Goal: Task Accomplishment & Management: Manage account settings

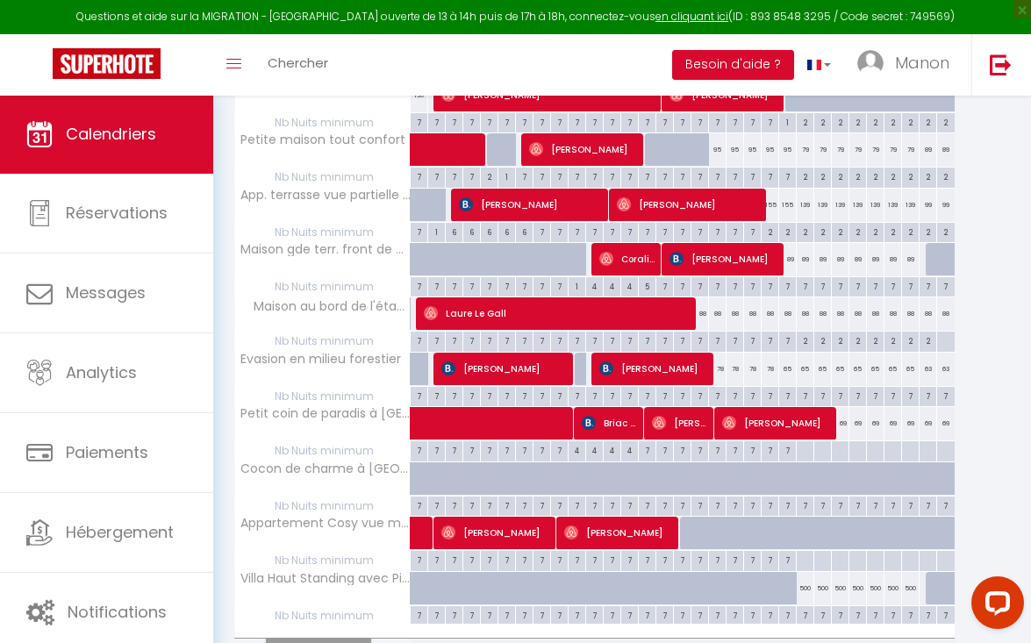
scroll to position [376, 0]
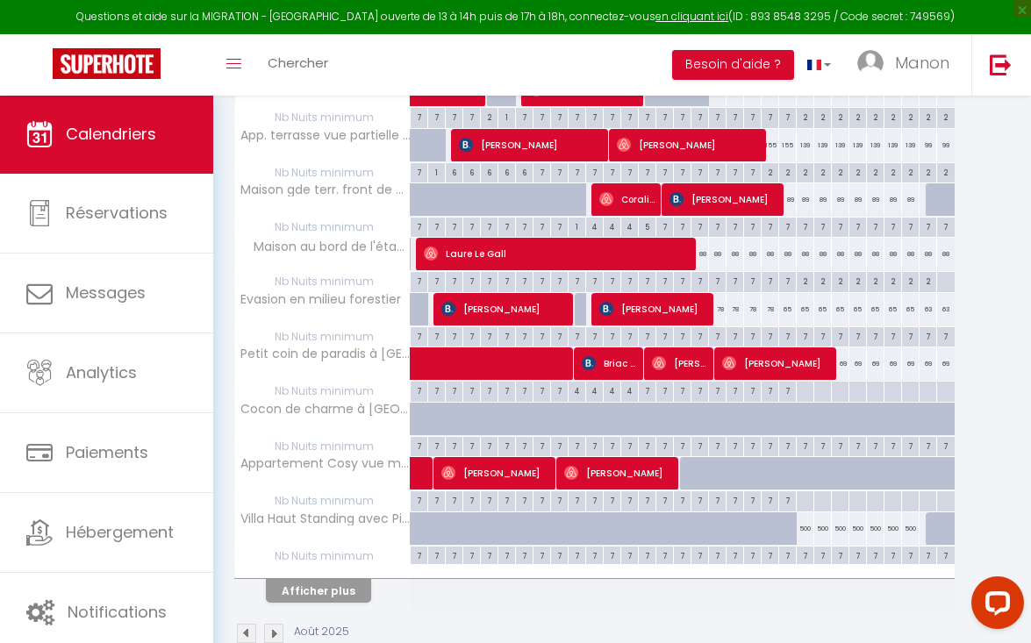
click at [505, 300] on span "[PERSON_NAME]" at bounding box center [505, 308] width 129 height 33
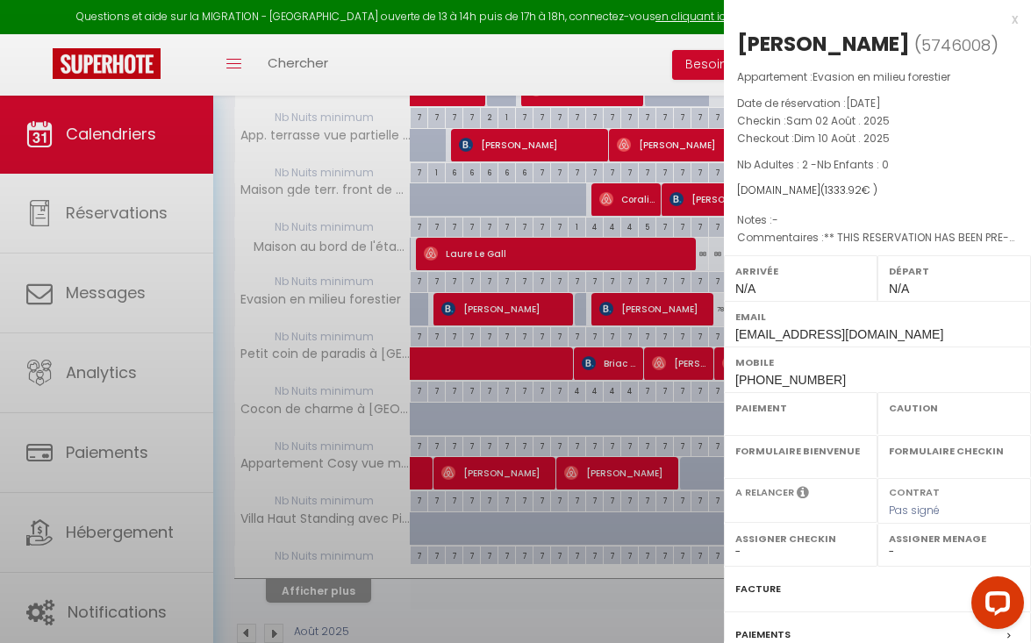
select select "OK"
select select "KO"
select select "0"
select select "1"
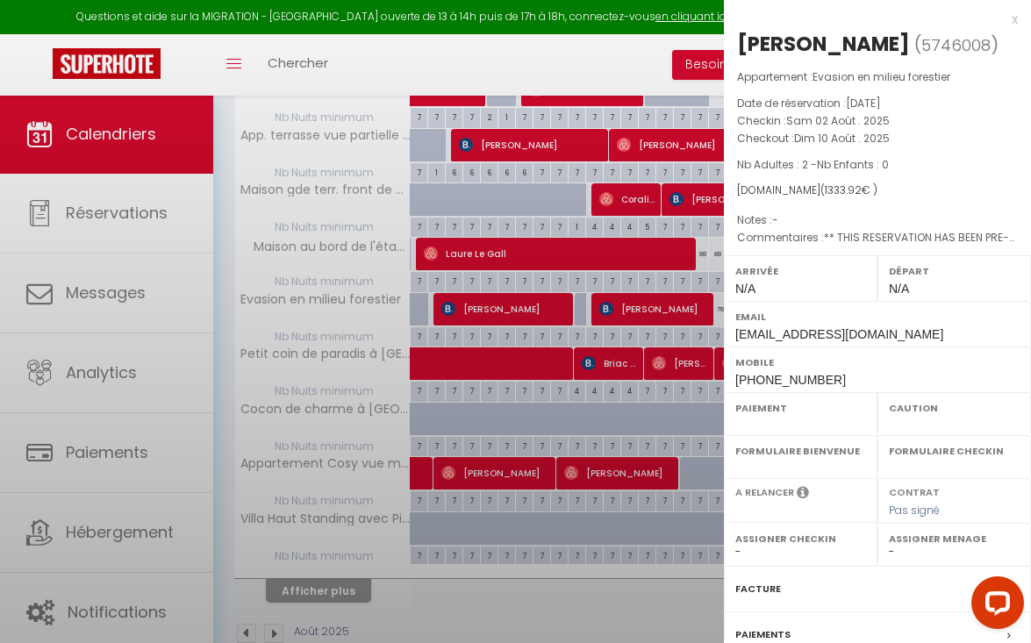
select select
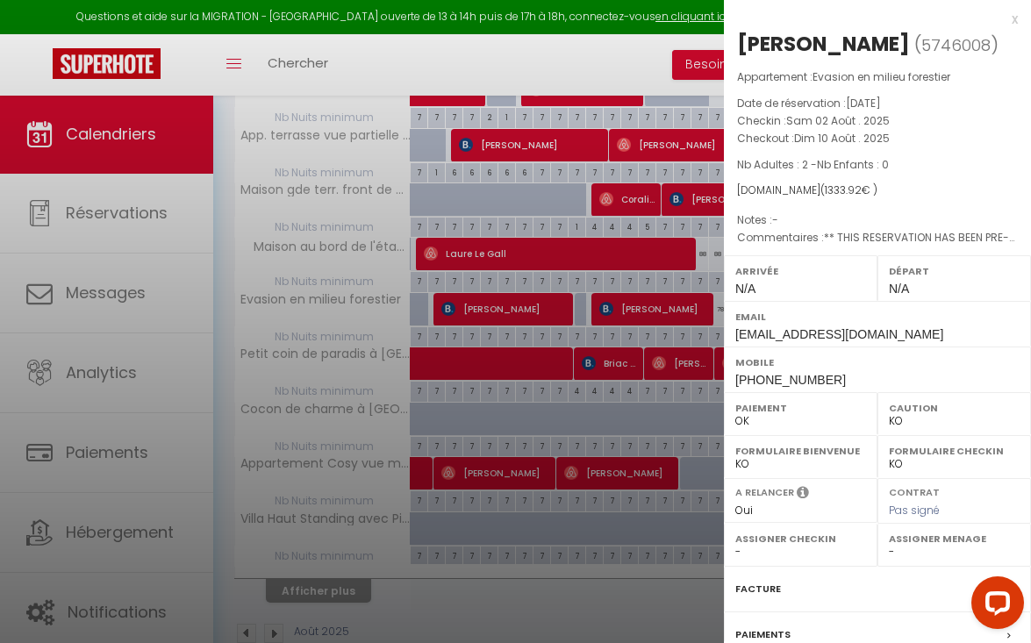
select select "17667"
click at [520, 305] on div at bounding box center [515, 321] width 1031 height 643
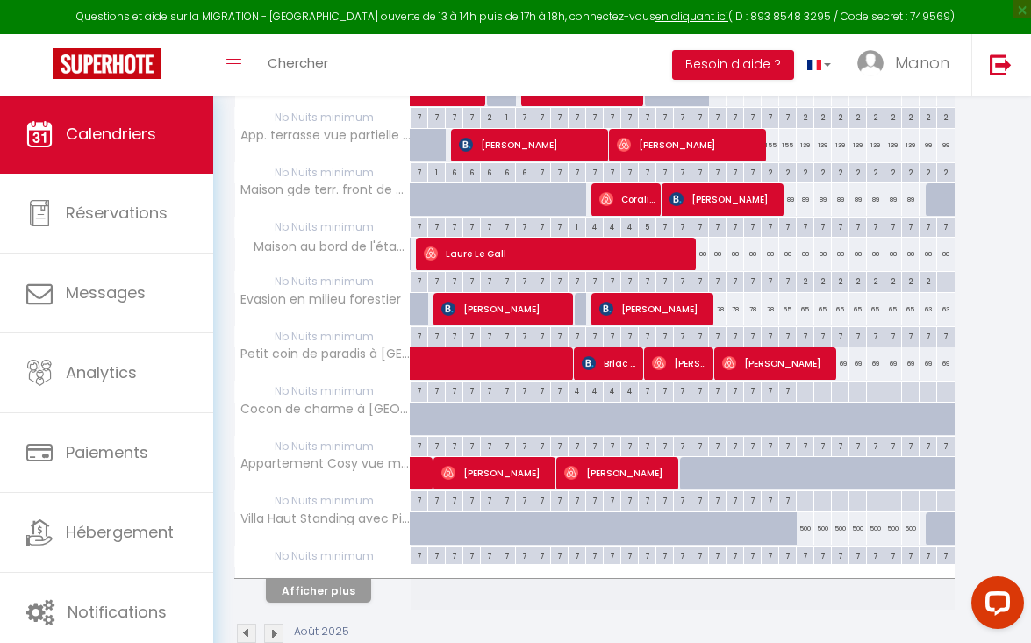
click at [247, 635] on img at bounding box center [246, 633] width 19 height 19
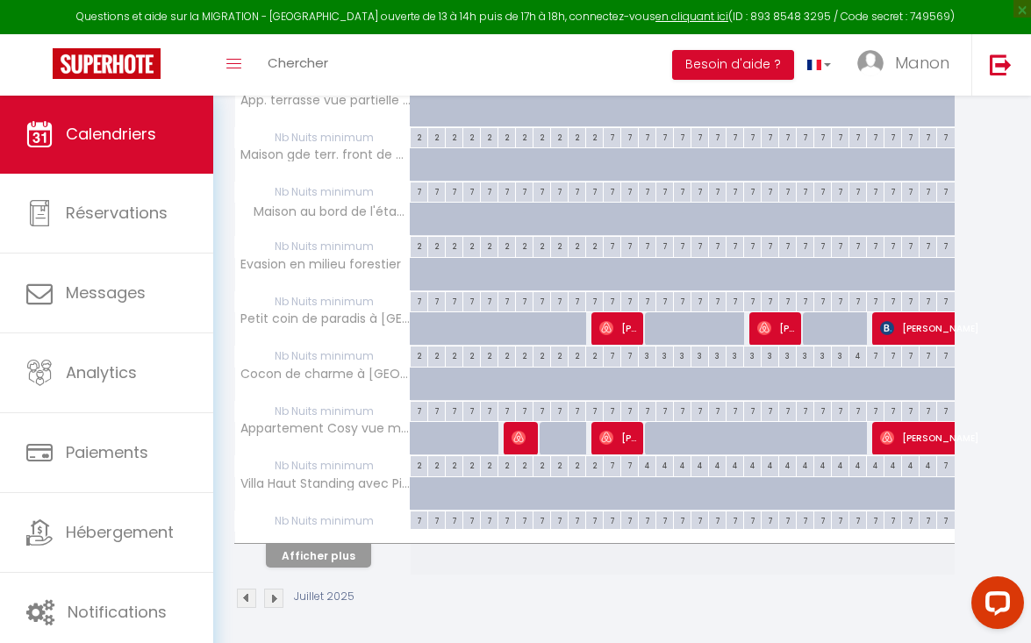
scroll to position [410, 0]
click at [334, 559] on button "Afficher plus" at bounding box center [318, 557] width 105 height 24
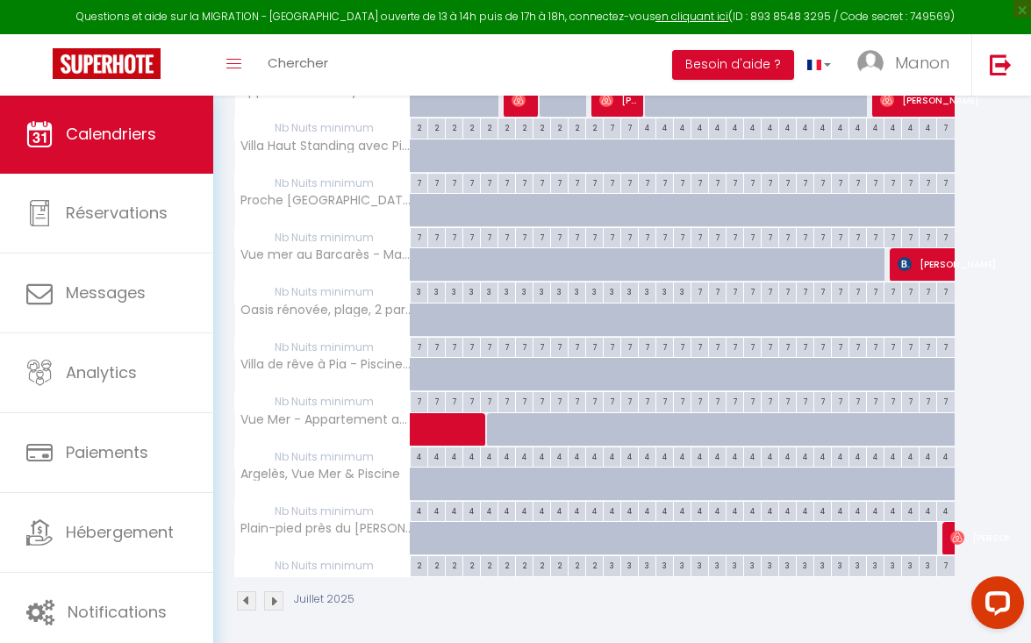
scroll to position [748, 0]
click at [270, 592] on img at bounding box center [273, 601] width 19 height 19
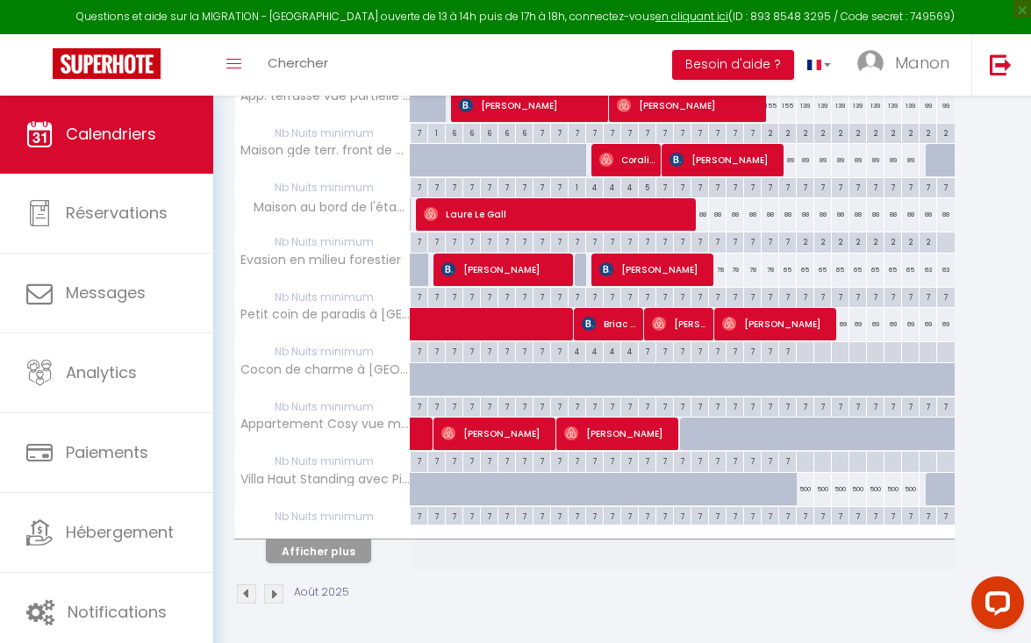
scroll to position [410, 0]
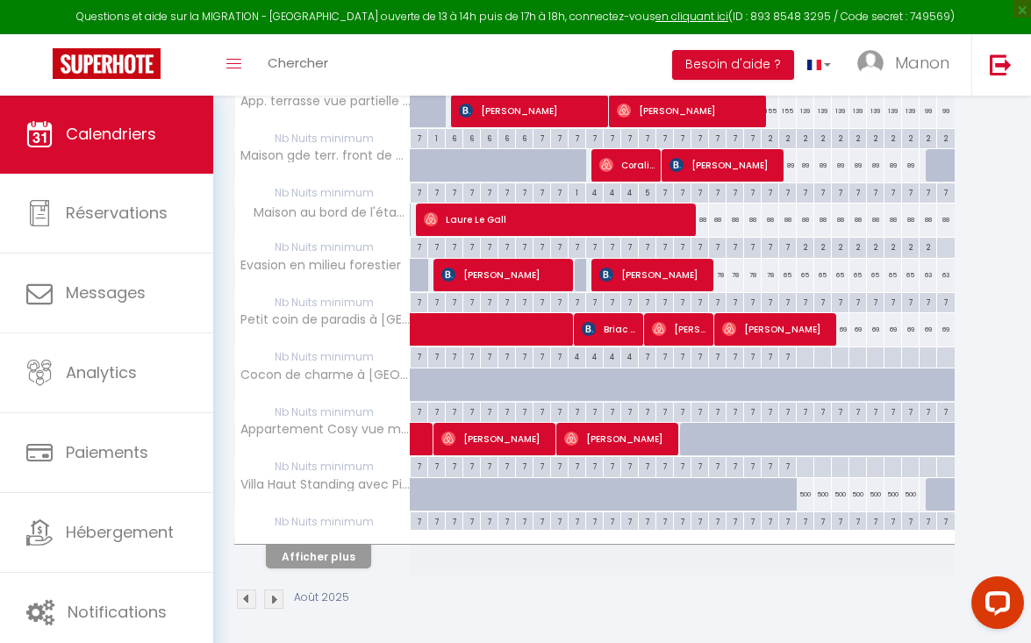
click at [469, 276] on span "[PERSON_NAME]" at bounding box center [505, 274] width 129 height 33
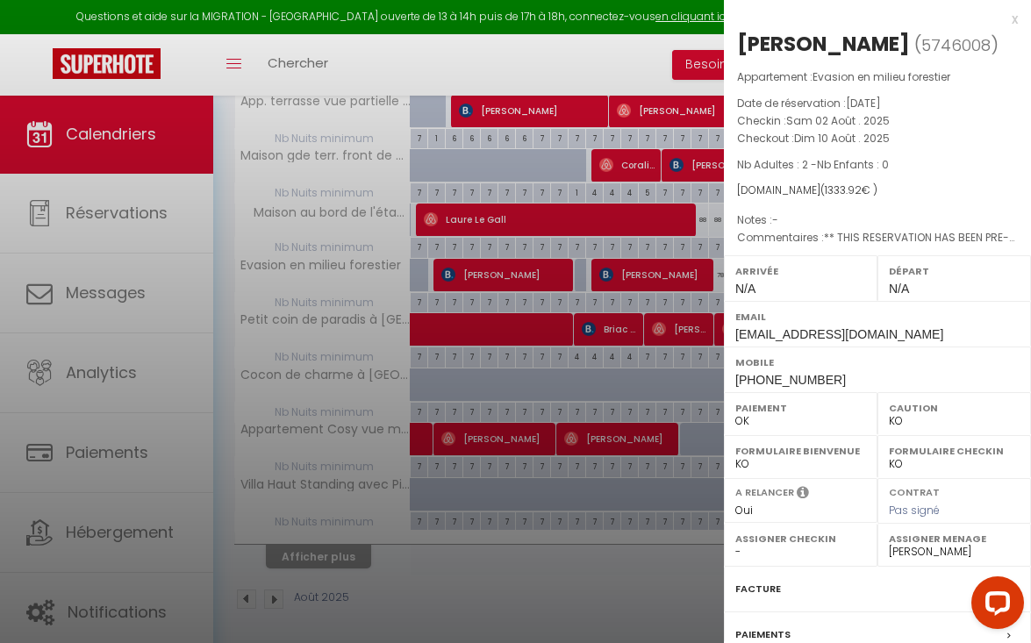
click at [664, 271] on div at bounding box center [515, 321] width 1031 height 643
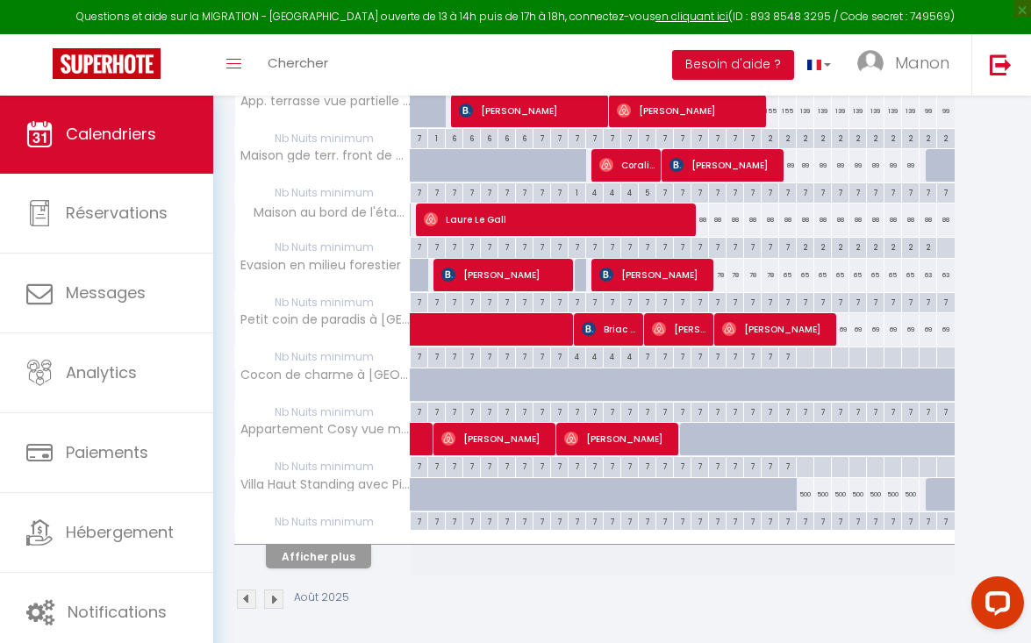
click at [649, 269] on span "[PERSON_NAME]" at bounding box center [654, 274] width 111 height 33
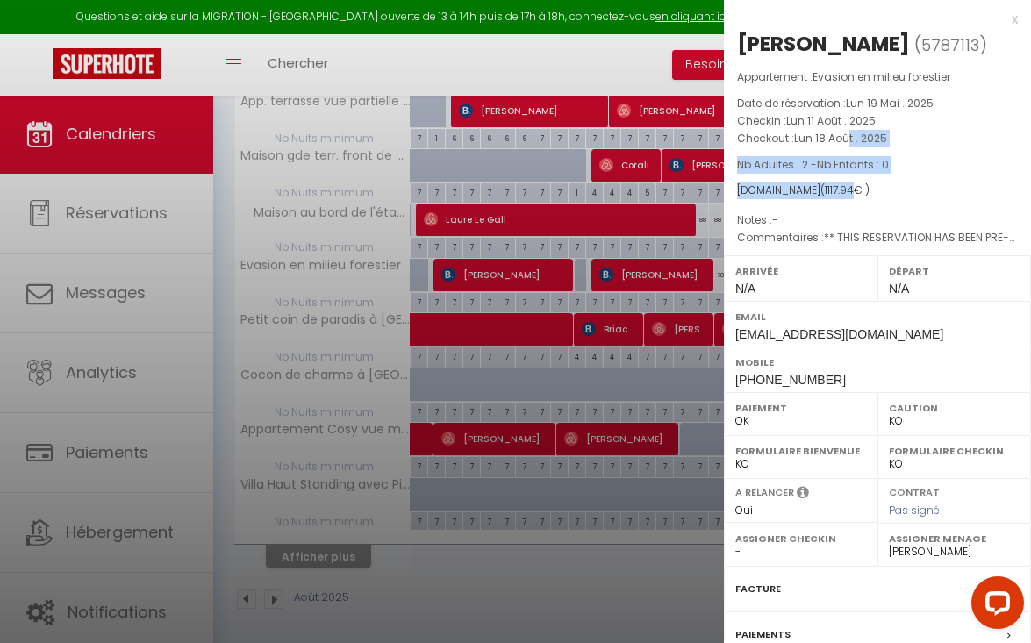
drag, startPoint x: 847, startPoint y: 158, endPoint x: 843, endPoint y: 216, distance: 58.0
click at [843, 216] on div "Appartement : Evasion en milieu forestier Date de réservation : [DATE] Checkin …" at bounding box center [877, 157] width 307 height 179
click at [871, 199] on div "[DOMAIN_NAME] ( 1117.94 € )" at bounding box center [877, 191] width 281 height 17
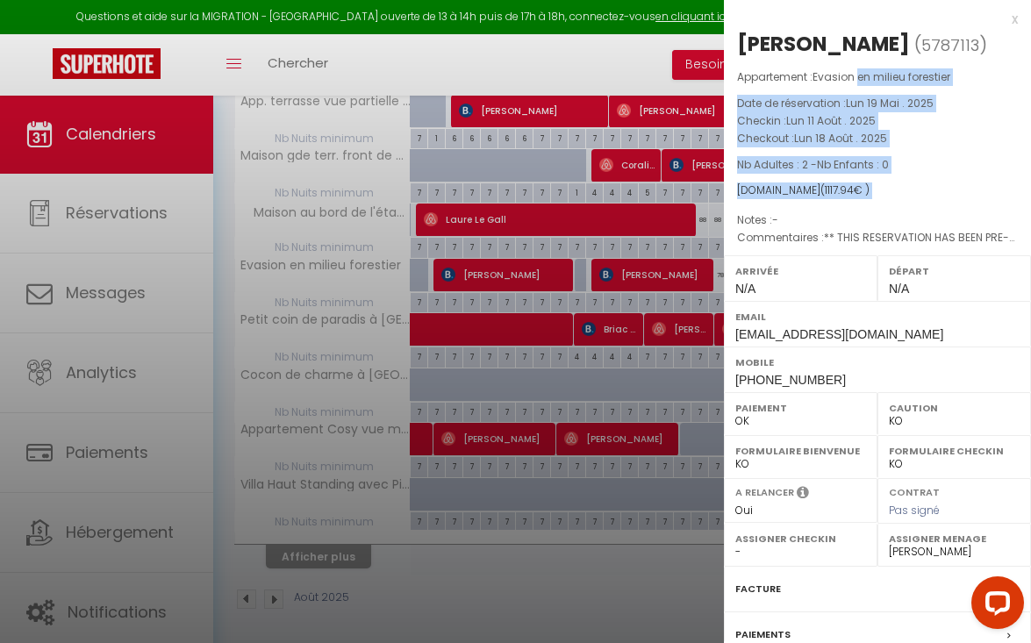
drag, startPoint x: 871, startPoint y: 217, endPoint x: 861, endPoint y: 106, distance: 111.0
click at [861, 106] on div "Appartement : Evasion en milieu forestier Date de réservation : [DATE] Checkin …" at bounding box center [877, 157] width 307 height 179
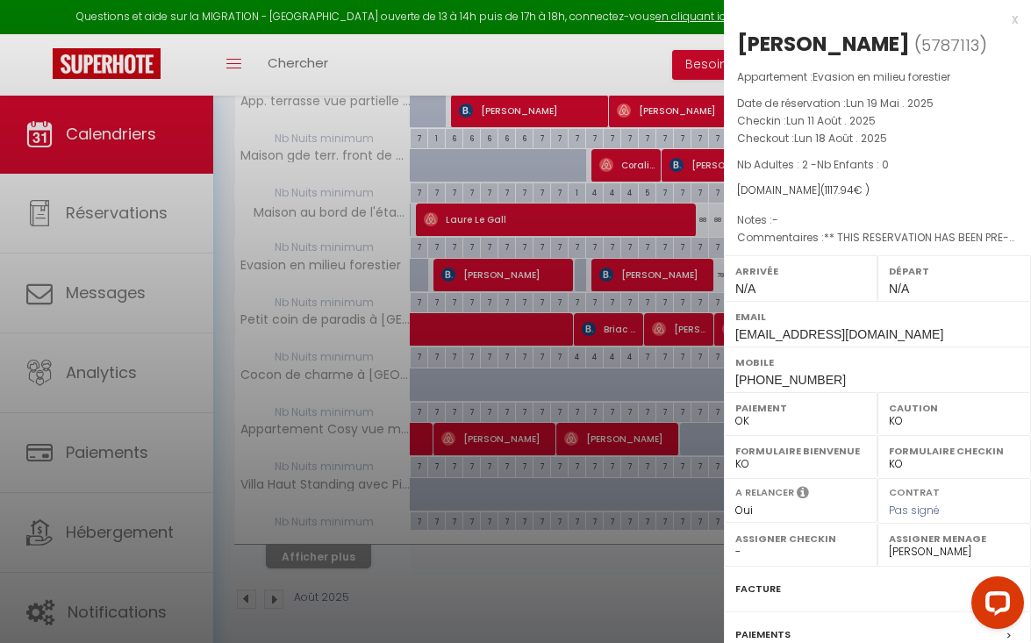
click at [771, 86] on p "Appartement : Evasion en milieu forestier" at bounding box center [877, 77] width 281 height 18
drag, startPoint x: 771, startPoint y: 103, endPoint x: 806, endPoint y: 240, distance: 142.0
click at [806, 240] on div "Appartement : Evasion en milieu forestier Date de réservation : [DATE] Checkin …" at bounding box center [877, 157] width 307 height 179
click at [806, 229] on p "Notes : -" at bounding box center [877, 221] width 281 height 18
drag, startPoint x: 806, startPoint y: 240, endPoint x: 814, endPoint y: 180, distance: 60.3
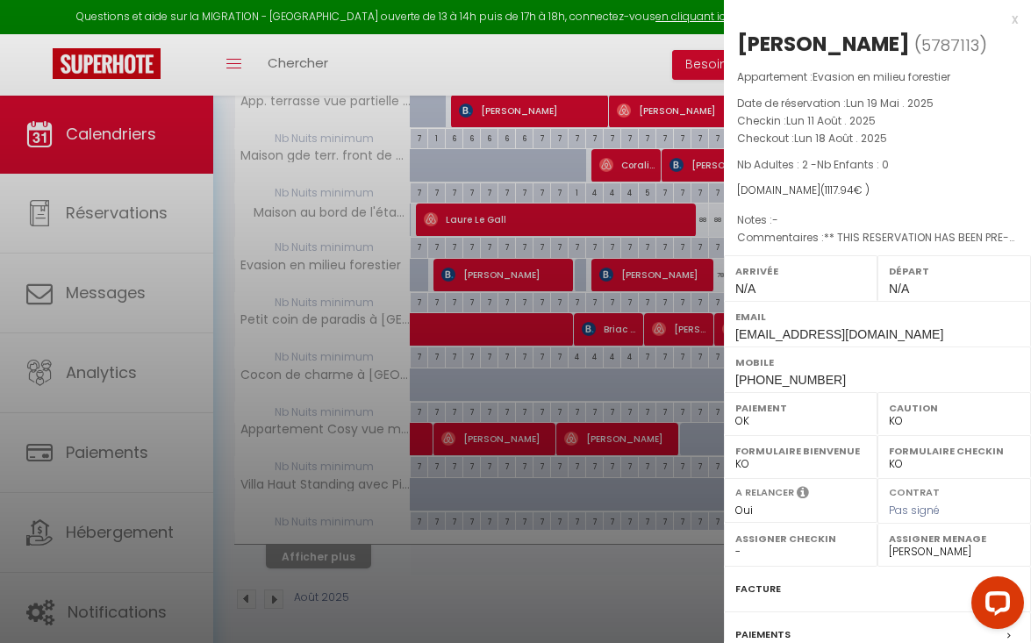
click at [814, 180] on div "Appartement : Evasion en milieu forestier Date de réservation : [DATE] Checkin …" at bounding box center [877, 157] width 307 height 179
click at [815, 181] on div "Appartement : Evasion en milieu forestier Date de réservation : [DATE] Checkin …" at bounding box center [877, 157] width 307 height 179
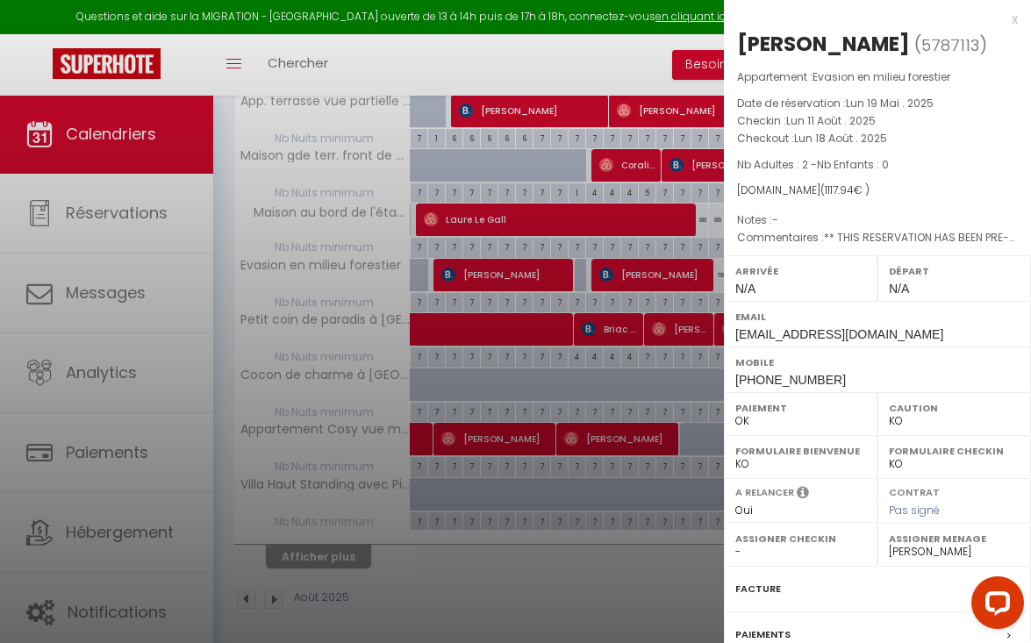
click at [793, 229] on p "Notes : -" at bounding box center [877, 221] width 281 height 18
drag, startPoint x: 844, startPoint y: 405, endPoint x: 764, endPoint y: 13, distance: 400.4
click at [764, 13] on div "x [PERSON_NAME] ( 5787113 ) Appartement : Evasion en milieu forestier Date de r…" at bounding box center [877, 409] width 307 height 818
click at [933, 199] on div "[DOMAIN_NAME] ( 1117.94 € )" at bounding box center [877, 191] width 281 height 17
drag, startPoint x: 821, startPoint y: 222, endPoint x: 808, endPoint y: 107, distance: 115.7
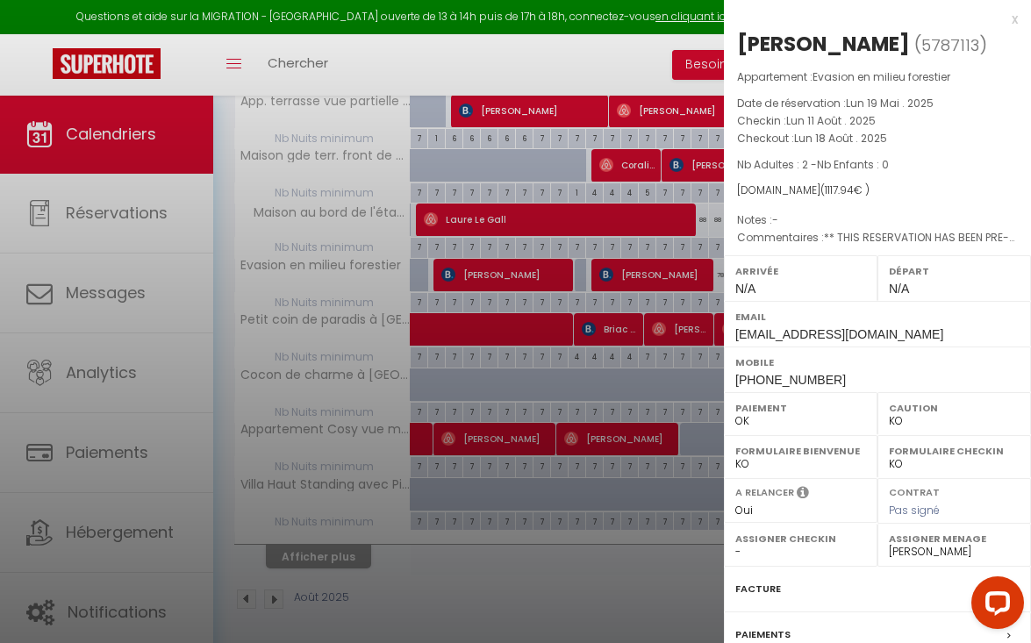
click at [808, 107] on div "Appartement : Evasion en milieu forestier Date de réservation : [DATE] Checkin …" at bounding box center [877, 157] width 307 height 179
click at [808, 235] on div "Appartement : Evasion en milieu forestier Date de réservation : [DATE] Checkin …" at bounding box center [877, 157] width 307 height 179
drag, startPoint x: 836, startPoint y: 133, endPoint x: 829, endPoint y: 244, distance: 110.8
click at [829, 244] on div "Appartement : Evasion en milieu forestier Date de réservation : [DATE] Checkin …" at bounding box center [877, 157] width 307 height 179
click at [829, 229] on p "Notes : -" at bounding box center [877, 221] width 281 height 18
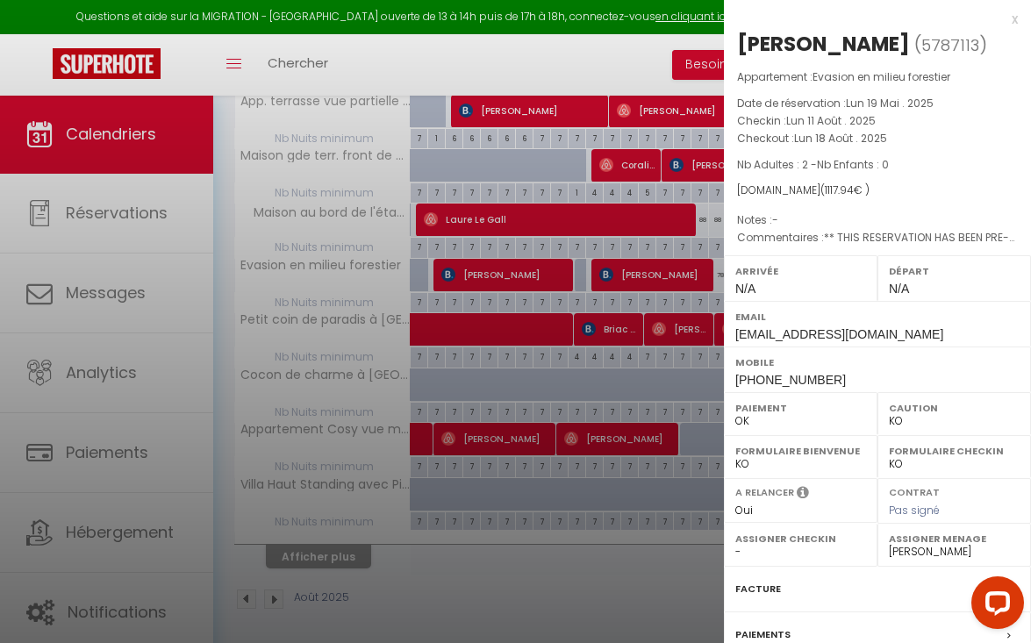
drag, startPoint x: 829, startPoint y: 244, endPoint x: 812, endPoint y: 25, distance: 219.2
click at [812, 25] on div "x [PERSON_NAME] ( 5787113 ) Appartement : Evasion en milieu forestier Date de r…" at bounding box center [877, 409] width 307 height 818
click at [812, 25] on div "x" at bounding box center [871, 19] width 294 height 21
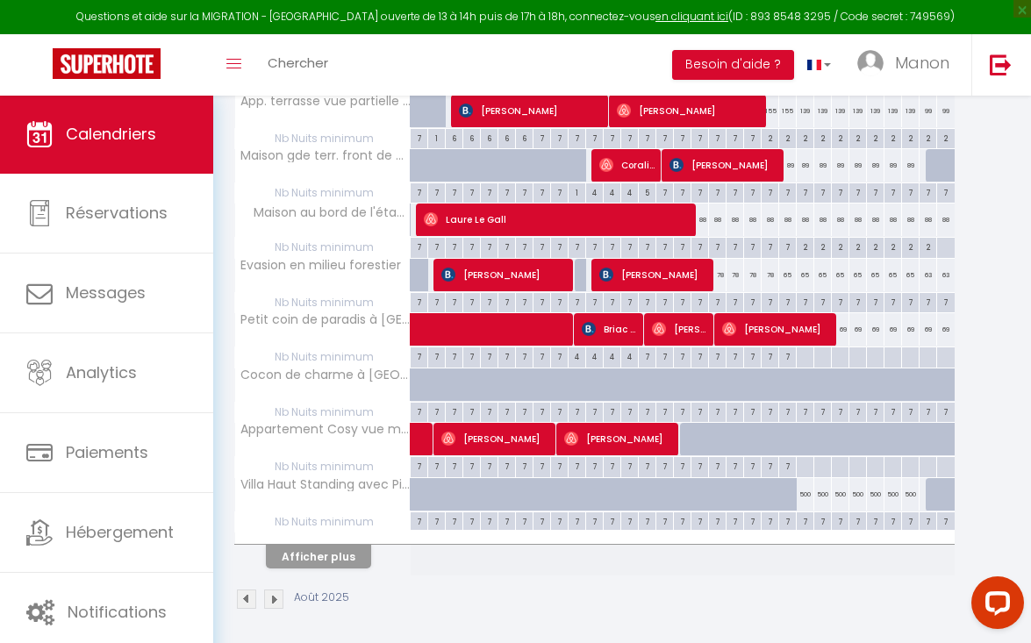
drag, startPoint x: 812, startPoint y: 25, endPoint x: 800, endPoint y: 186, distance: 161.0
click at [800, 186] on body "Questions et aide sur la MIGRATION - [GEOGRAPHIC_DATA] ouverte de 13 à 14h puis…" at bounding box center [515, 167] width 1031 height 964
click at [975, 226] on div "Août 2025 V 01 S 02 D 03 L 04 M 05 M 06 J 07 V 08 S 09 D 10 L 11 M 12 M 13 J 14…" at bounding box center [622, 241] width 776 height 669
click at [1009, 56] on img at bounding box center [1001, 65] width 22 height 22
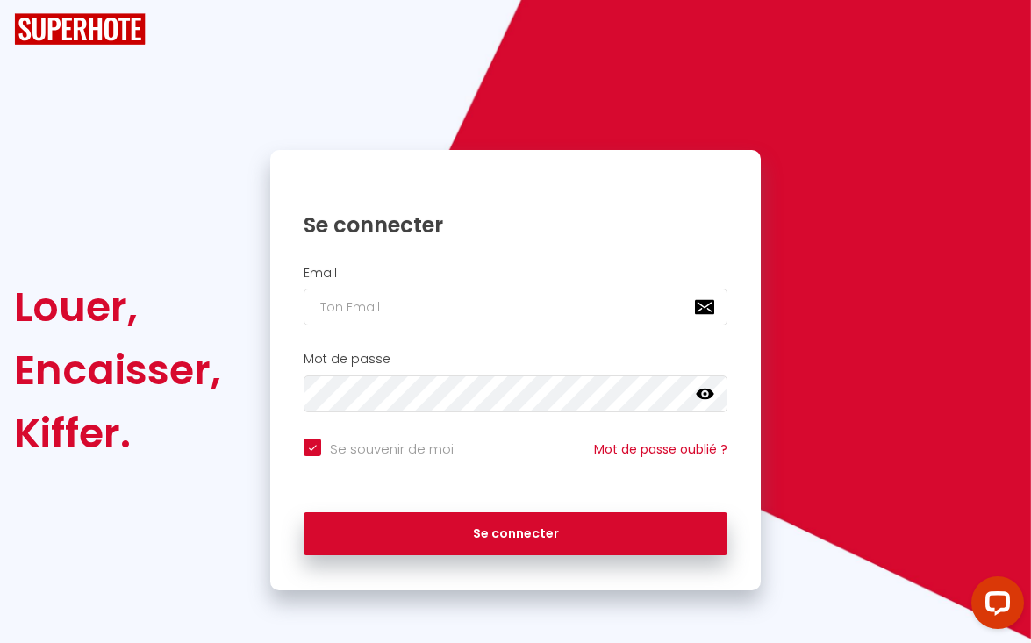
checkbox input "true"
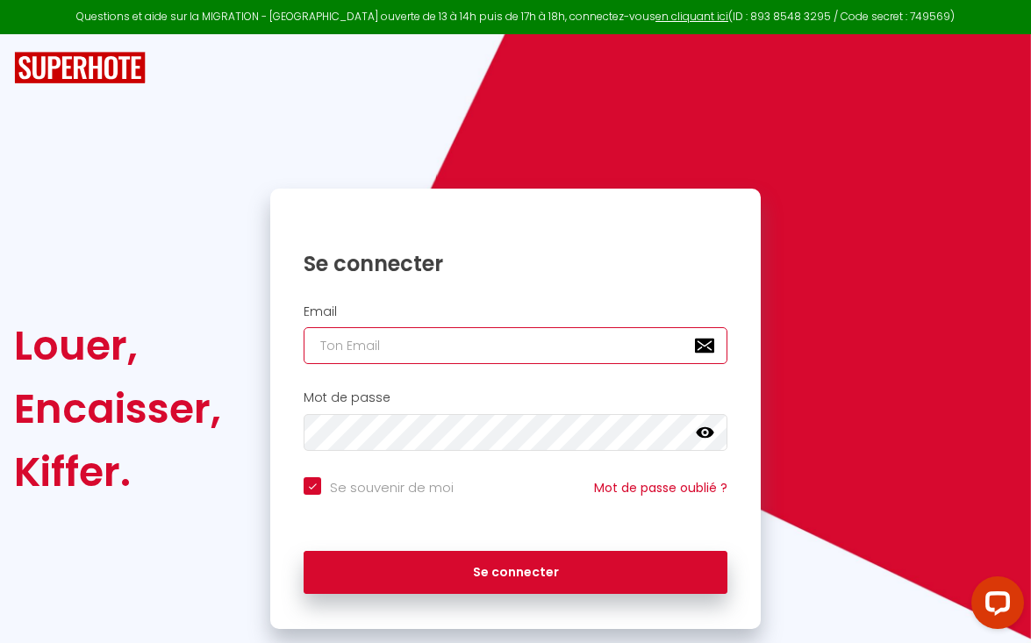
click at [398, 343] on input "email" at bounding box center [516, 345] width 424 height 37
type input "h"
checkbox input "true"
type input "[EMAIL_ADDRESS][DOMAIN_NAME]"
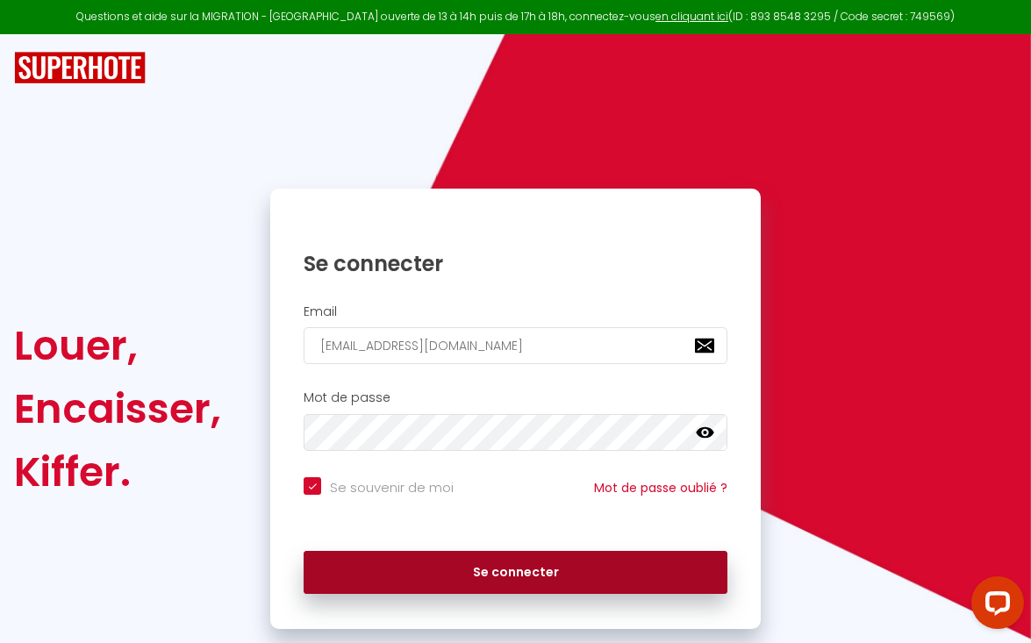
click at [424, 569] on button "Se connecter" at bounding box center [516, 573] width 424 height 44
checkbox input "true"
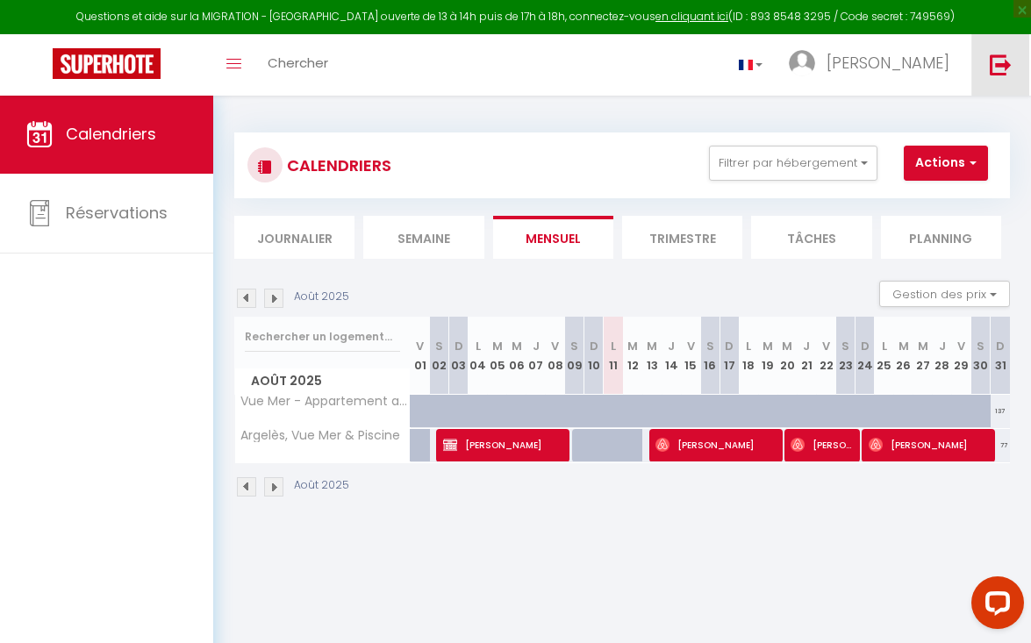
click at [1006, 71] on img at bounding box center [1001, 65] width 22 height 22
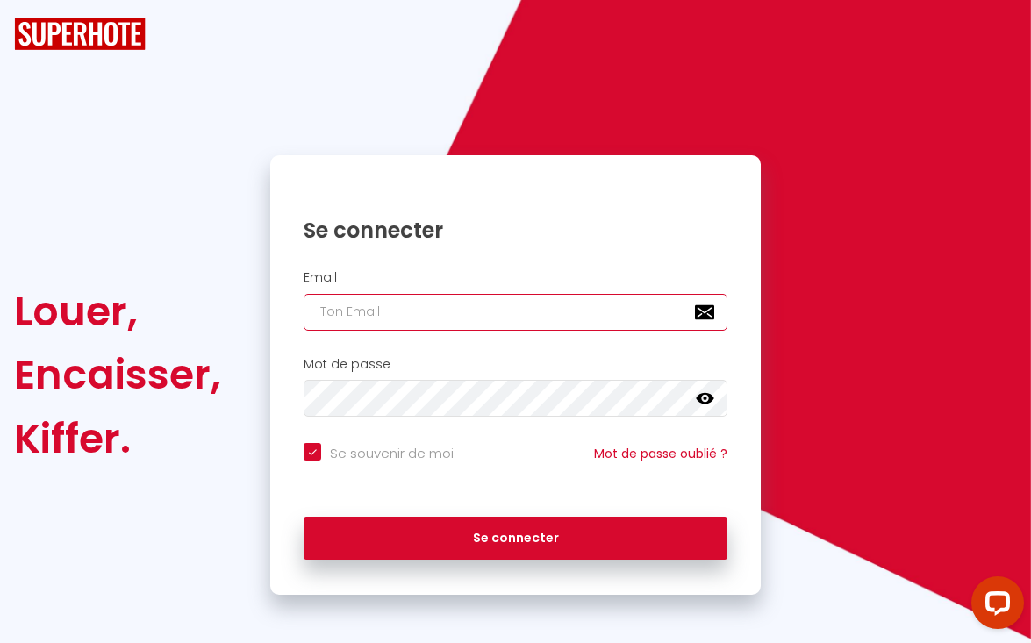
checkbox input "true"
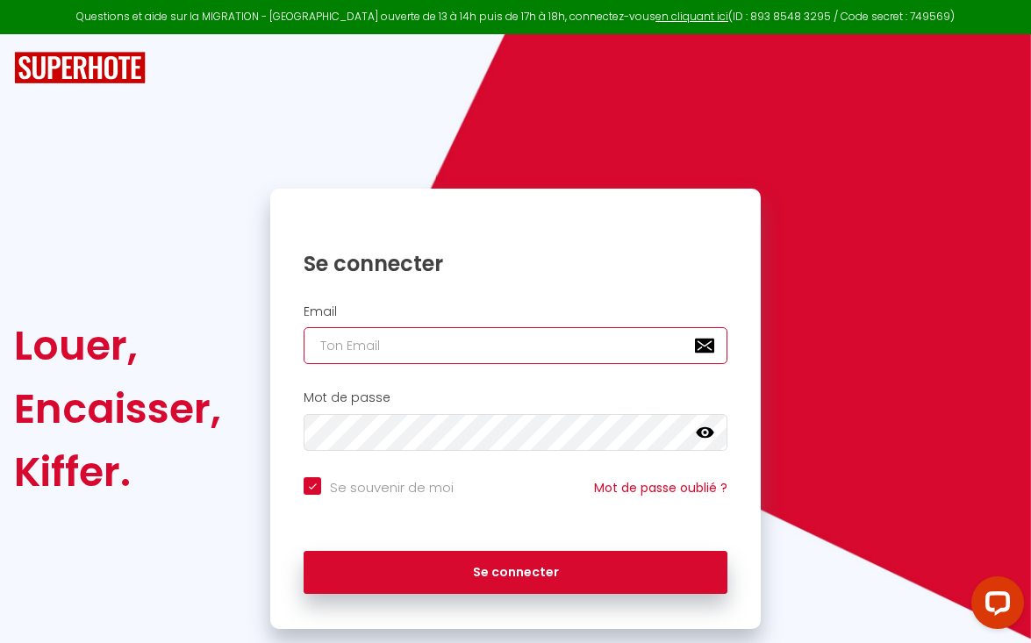
click at [547, 338] on input "email" at bounding box center [516, 345] width 424 height 37
type input "m"
checkbox input "true"
type input "[EMAIL_ADDRESS][DOMAIN_NAME]"
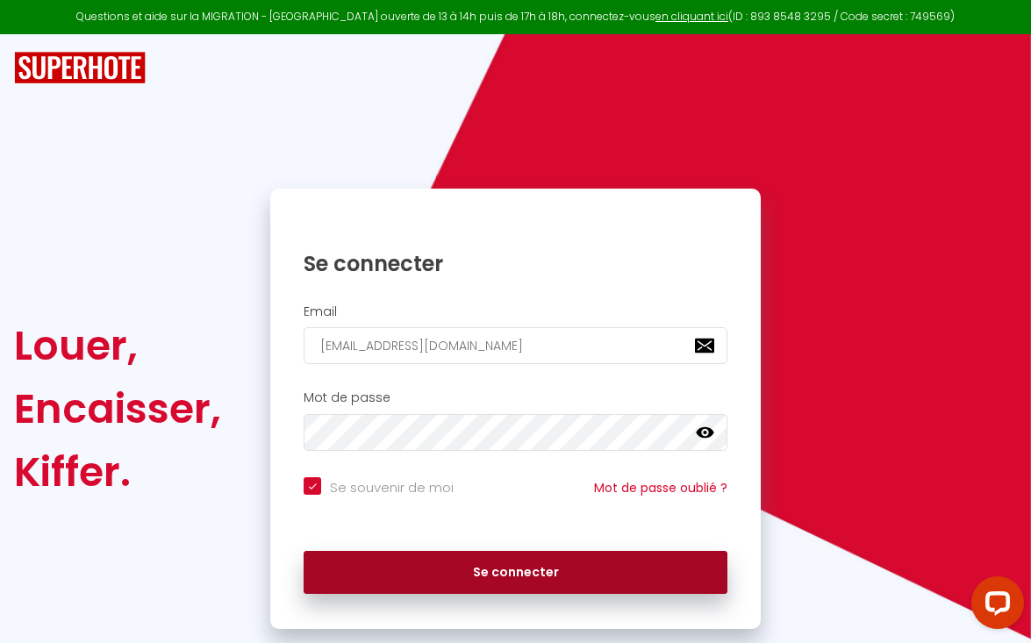
click at [438, 563] on button "Se connecter" at bounding box center [516, 573] width 424 height 44
checkbox input "true"
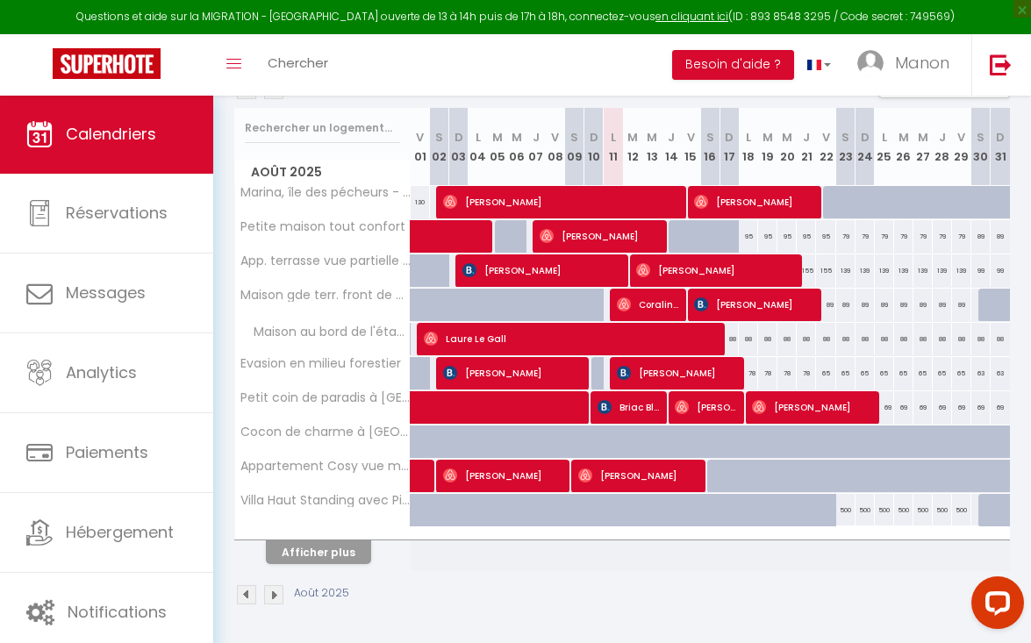
scroll to position [208, 0]
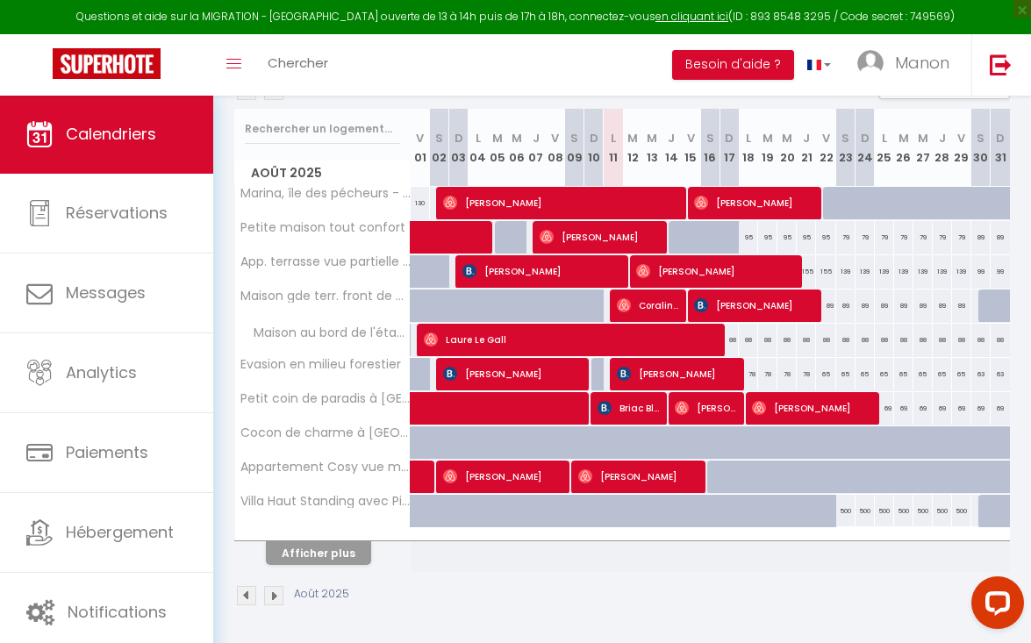
click at [354, 556] on button "Afficher plus" at bounding box center [318, 554] width 105 height 24
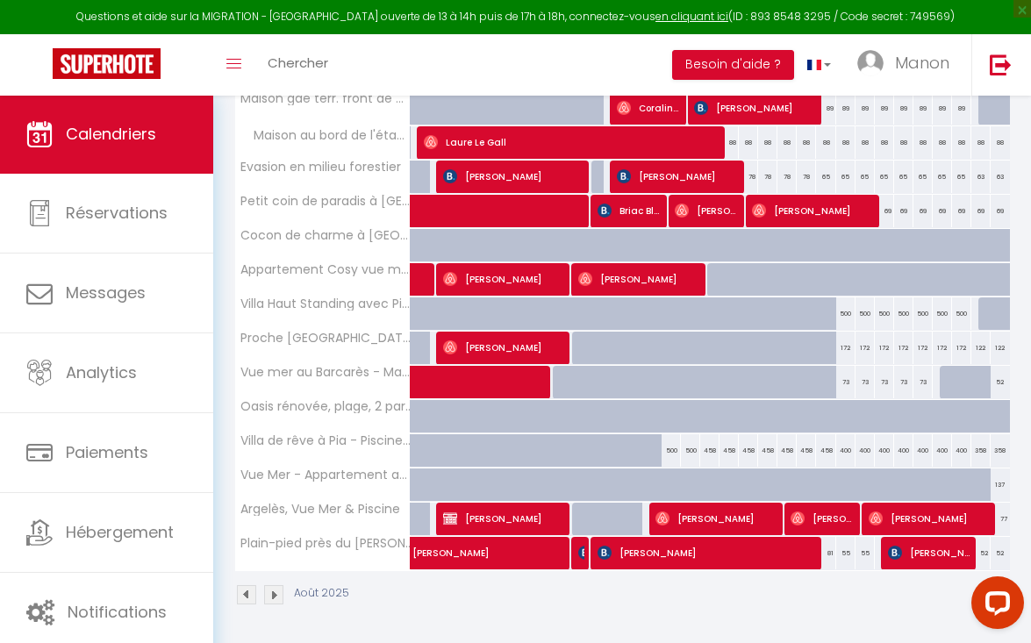
scroll to position [405, 0]
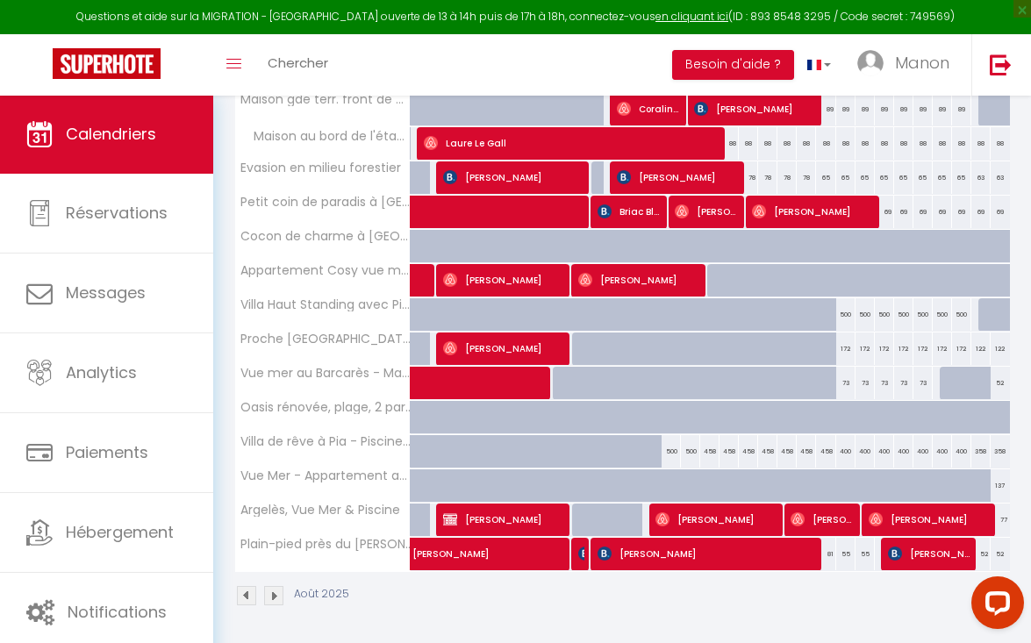
click at [670, 448] on div "500" at bounding box center [671, 451] width 19 height 32
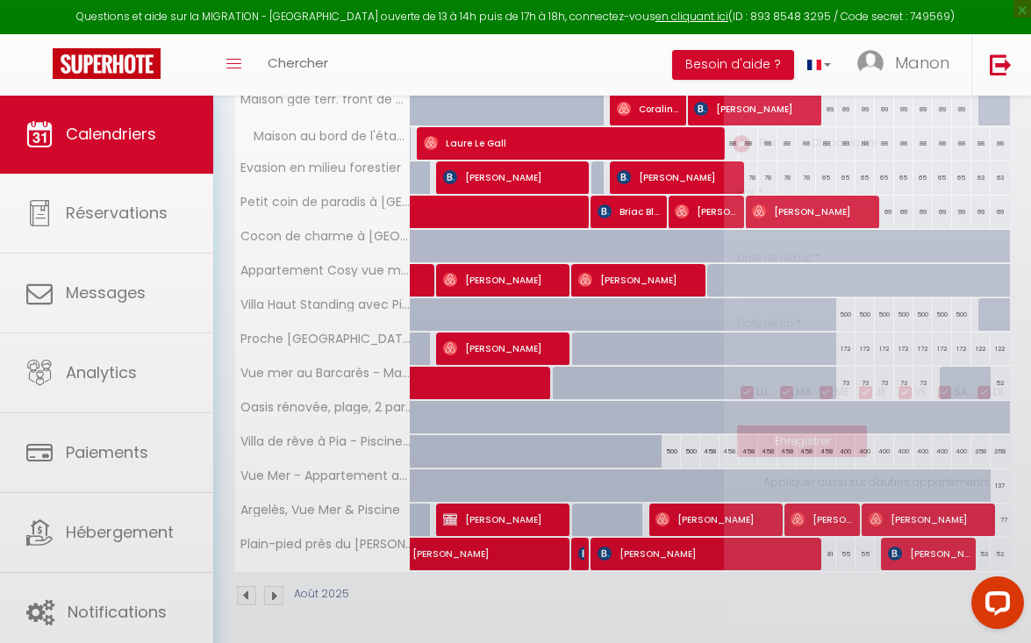
type input "500"
select select "1"
type input "[DEMOGRAPHIC_DATA][DATE]"
type input "Ven 15 Août 2025"
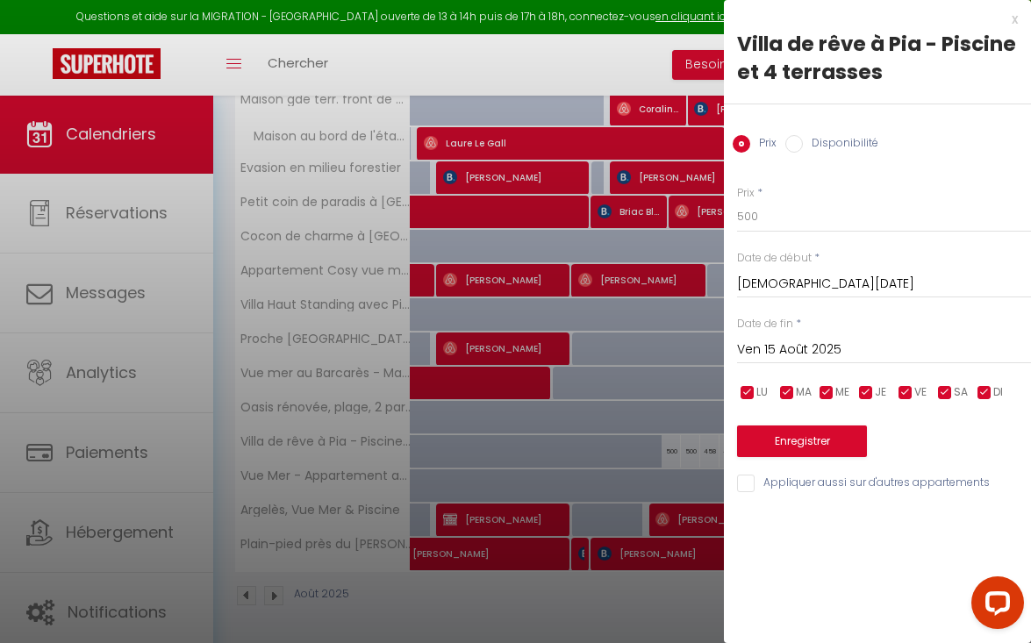
click at [801, 140] on input "Disponibilité" at bounding box center [795, 144] width 18 height 18
radio input "true"
radio input "false"
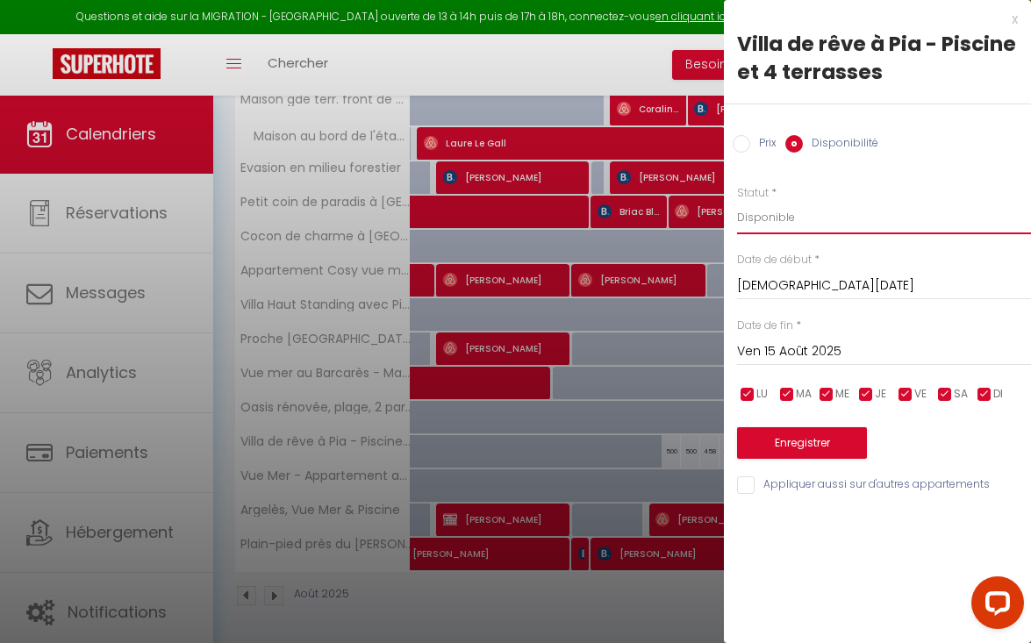
select select "0"
click at [750, 345] on input "Ven 15 Août 2025" at bounding box center [884, 352] width 294 height 23
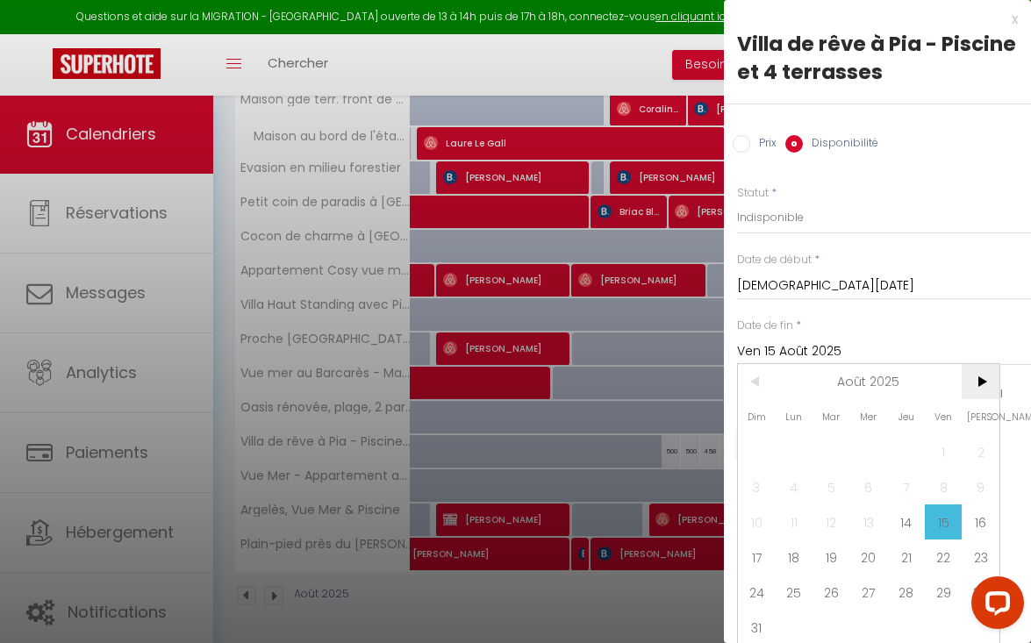
click at [971, 378] on span ">" at bounding box center [981, 381] width 38 height 35
click at [833, 596] on span "30" at bounding box center [832, 592] width 38 height 35
type input "[DATE]"
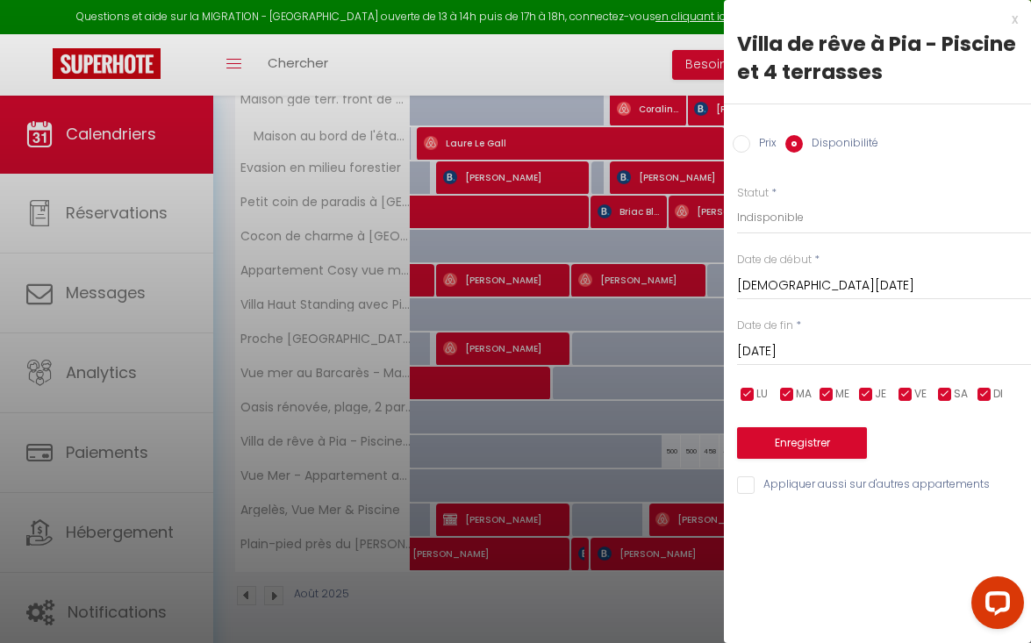
click at [831, 439] on button "Enregistrer" at bounding box center [802, 443] width 130 height 32
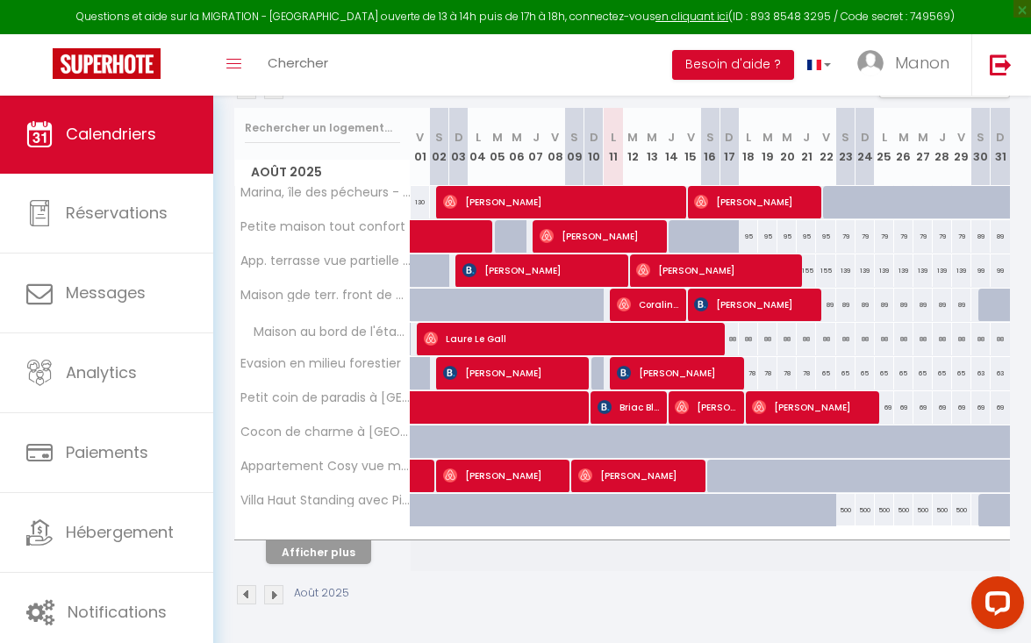
scroll to position [208, 0]
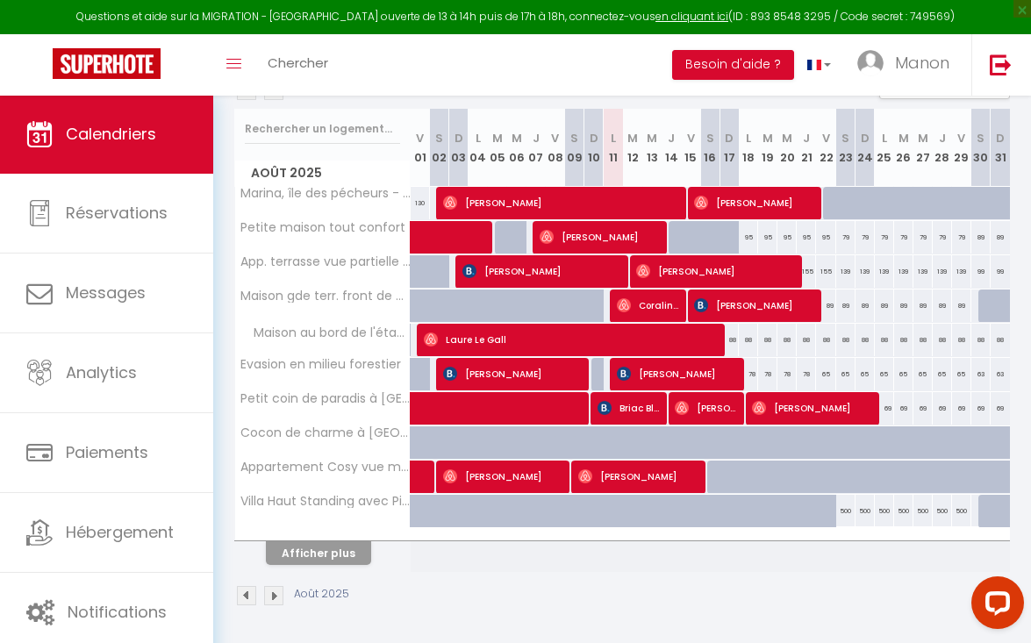
click at [353, 553] on button "Afficher plus" at bounding box center [318, 554] width 105 height 24
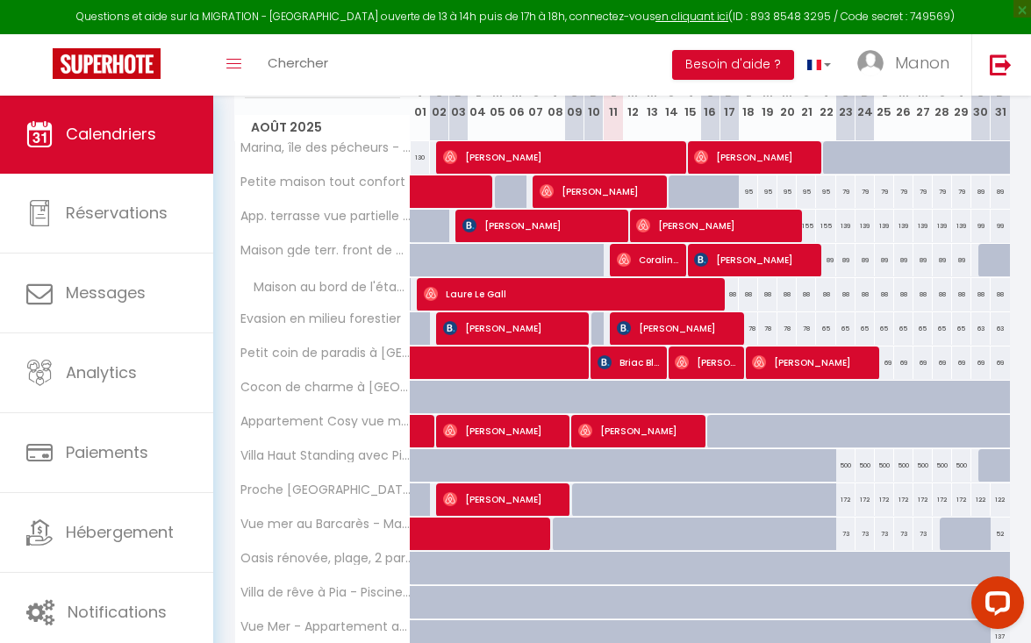
scroll to position [229, 0]
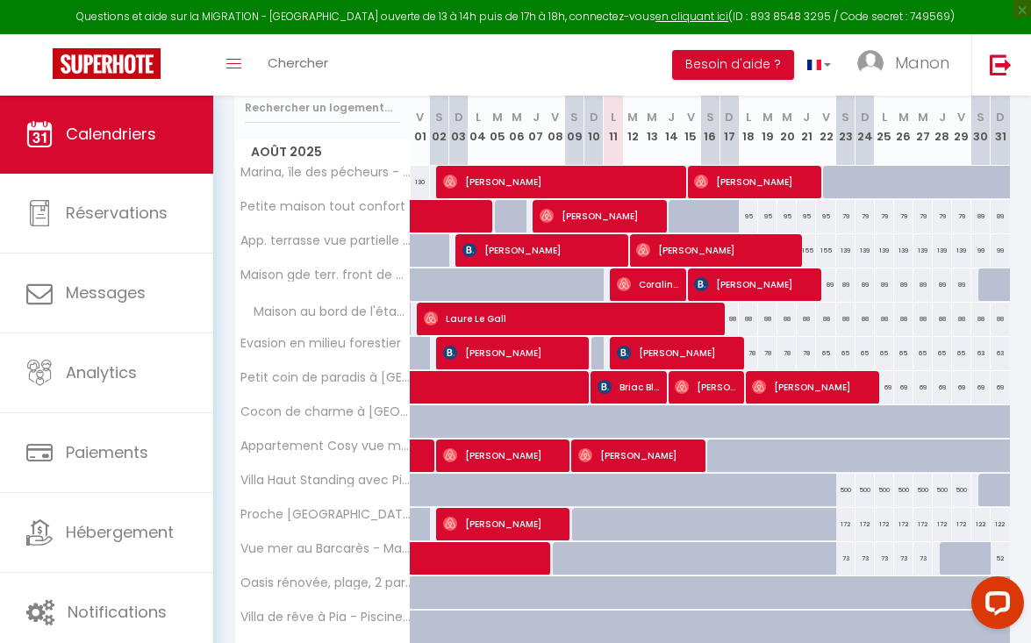
click at [599, 249] on span "[PERSON_NAME]" at bounding box center [543, 249] width 161 height 33
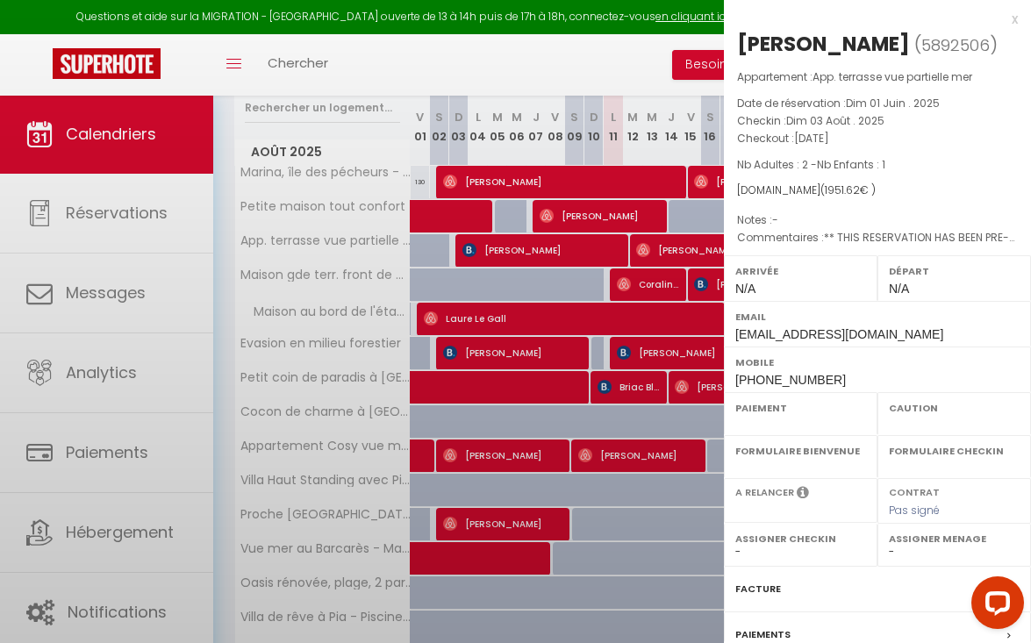
select select "OK"
select select "KO"
select select "0"
select select "1"
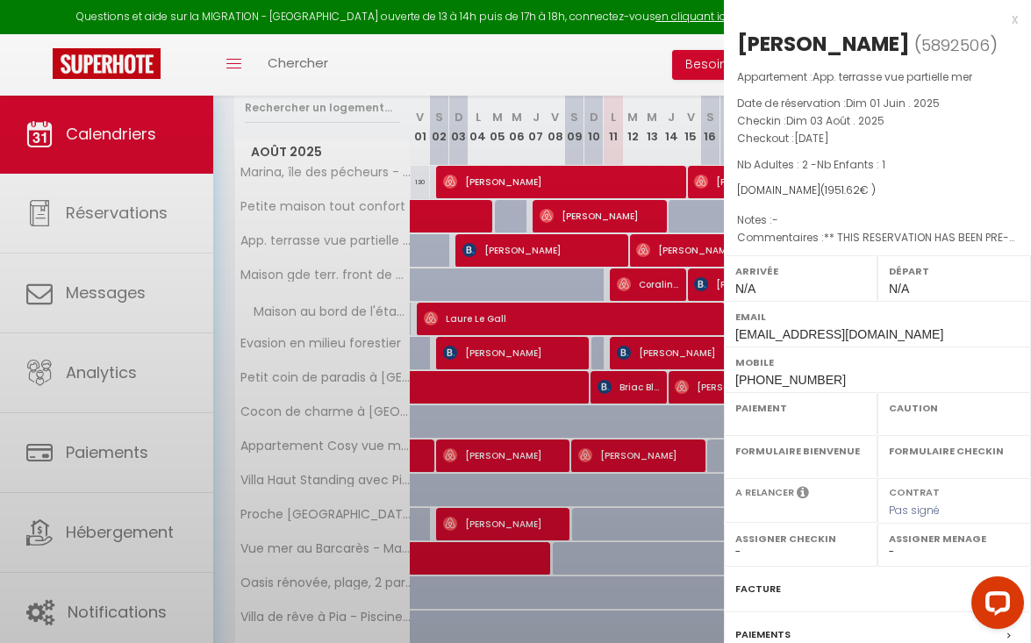
select select
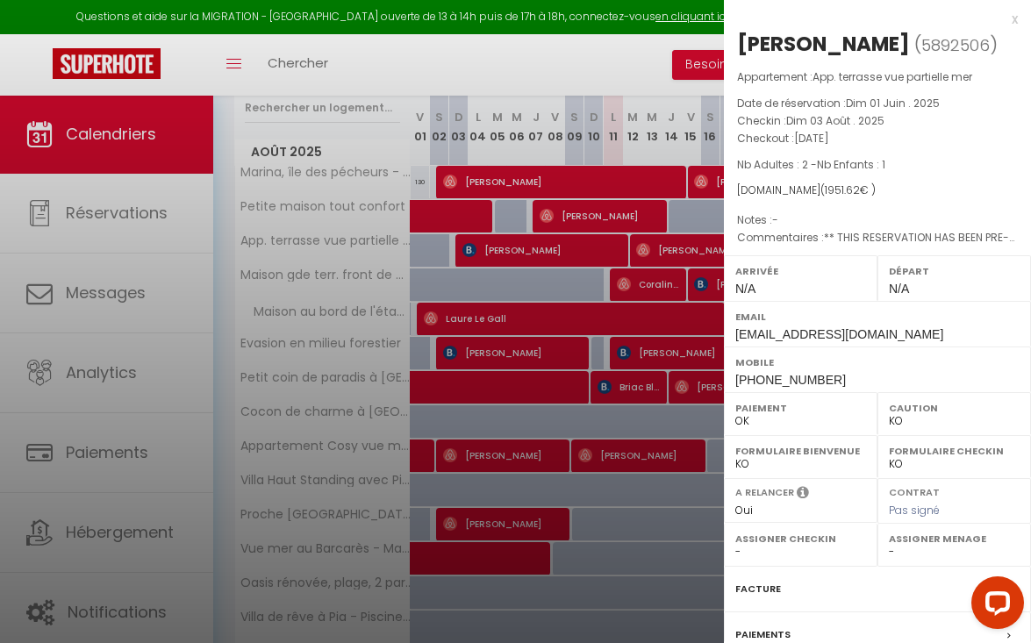
click at [599, 249] on div at bounding box center [515, 321] width 1031 height 643
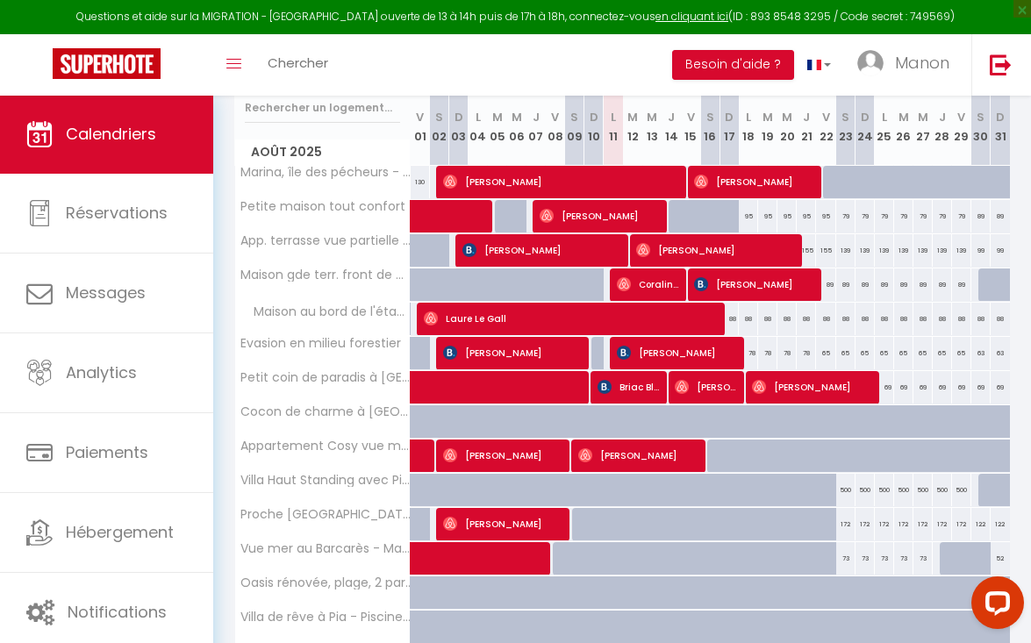
click at [563, 183] on span "[PERSON_NAME]" at bounding box center [562, 181] width 238 height 33
select select "OK"
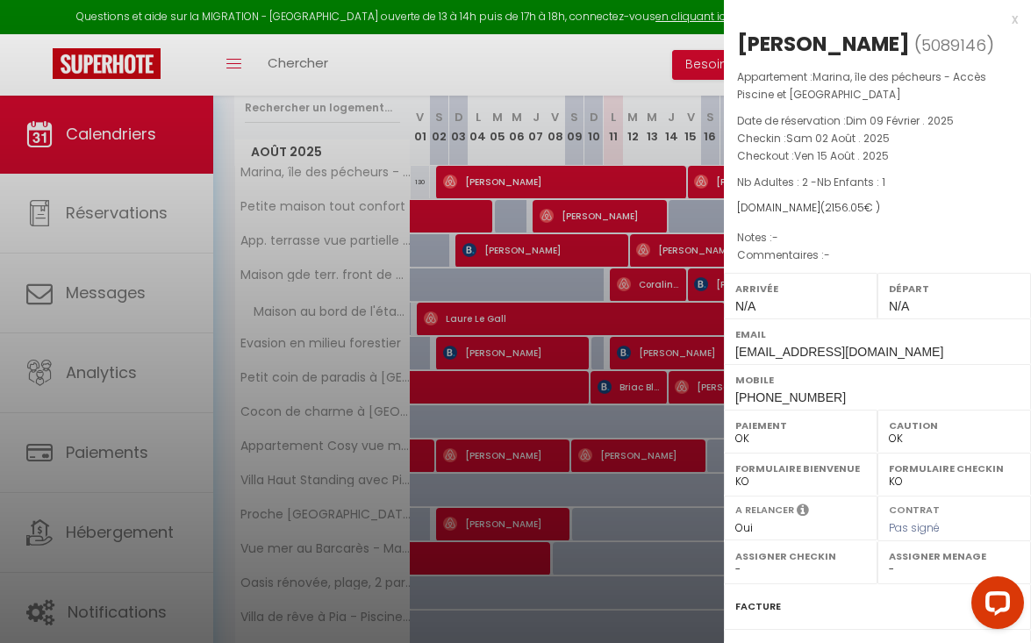
click at [678, 81] on div at bounding box center [515, 321] width 1031 height 643
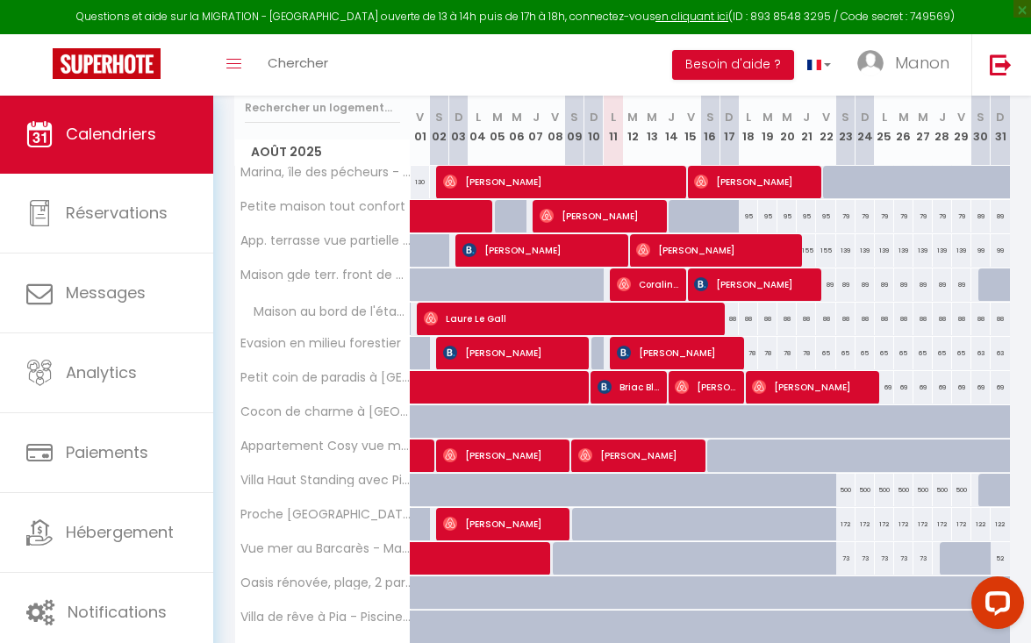
click at [735, 181] on span "[PERSON_NAME]" at bounding box center [755, 181] width 122 height 33
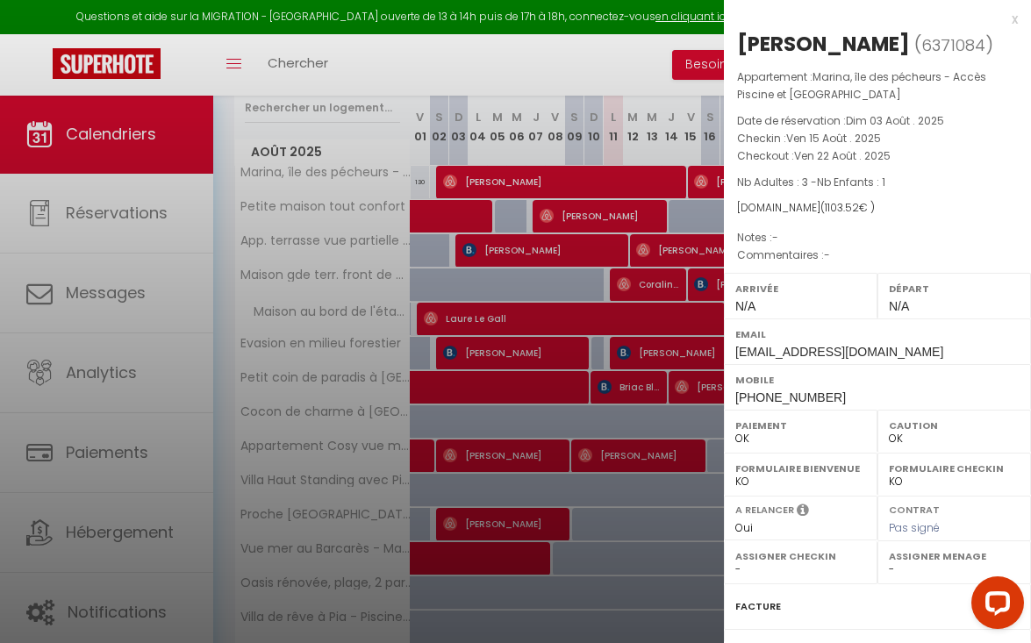
click at [502, 53] on div at bounding box center [515, 321] width 1031 height 643
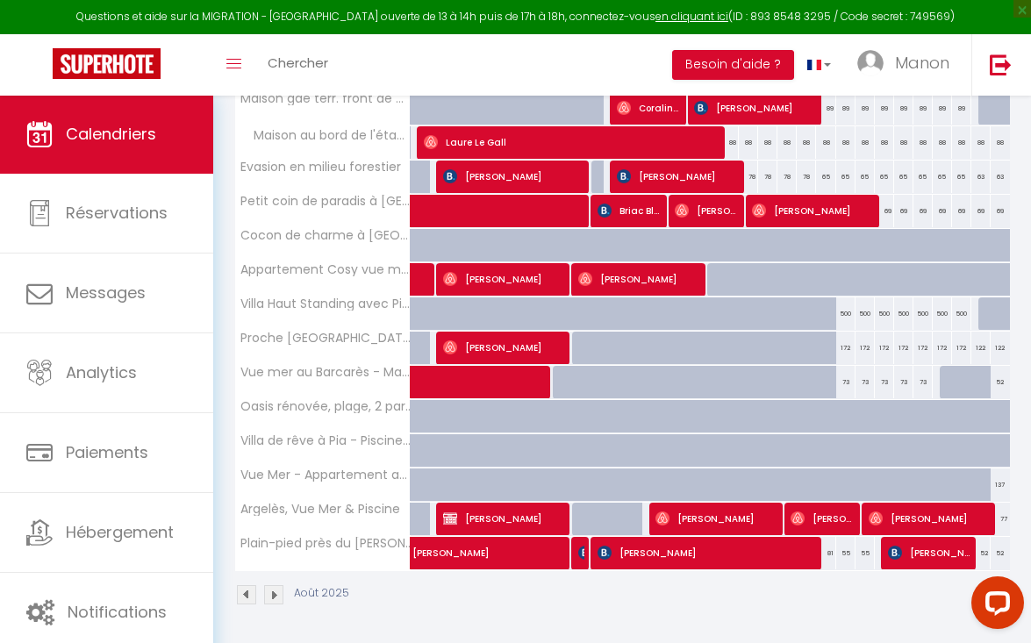
scroll to position [405, 0]
